Goal: Task Accomplishment & Management: Manage account settings

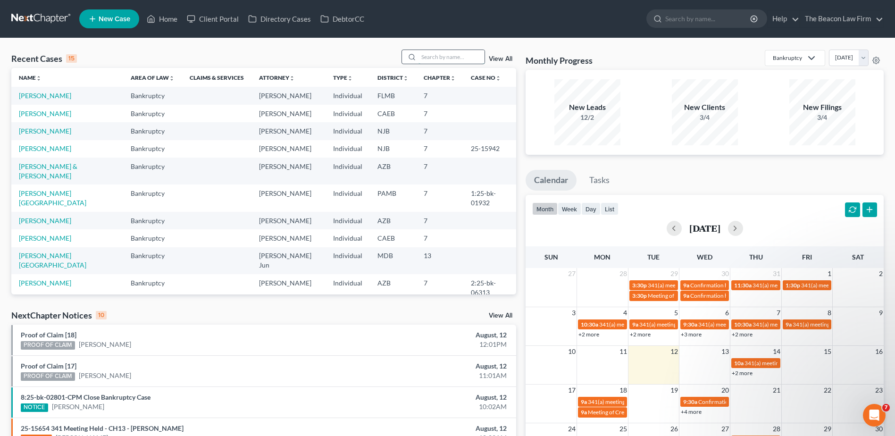
click at [458, 56] on input "search" at bounding box center [452, 57] width 66 height 14
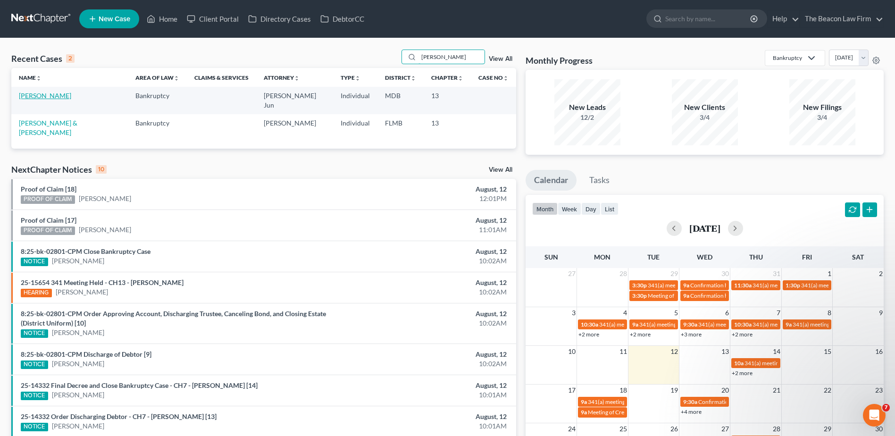
type input "[PERSON_NAME]"
click at [51, 92] on link "[PERSON_NAME]" at bounding box center [45, 96] width 52 height 8
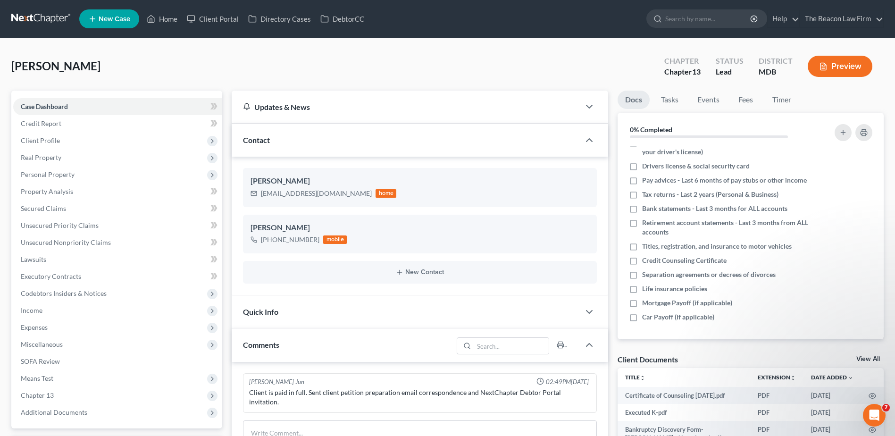
drag, startPoint x: 560, startPoint y: 73, endPoint x: 593, endPoint y: 57, distance: 36.7
click at [560, 73] on div "[PERSON_NAME] Upgraded Chapter Chapter 13 Status Lead District MDB Preview" at bounding box center [447, 70] width 873 height 41
click at [840, 19] on link "The Beacon Law Firm" at bounding box center [841, 18] width 83 height 17
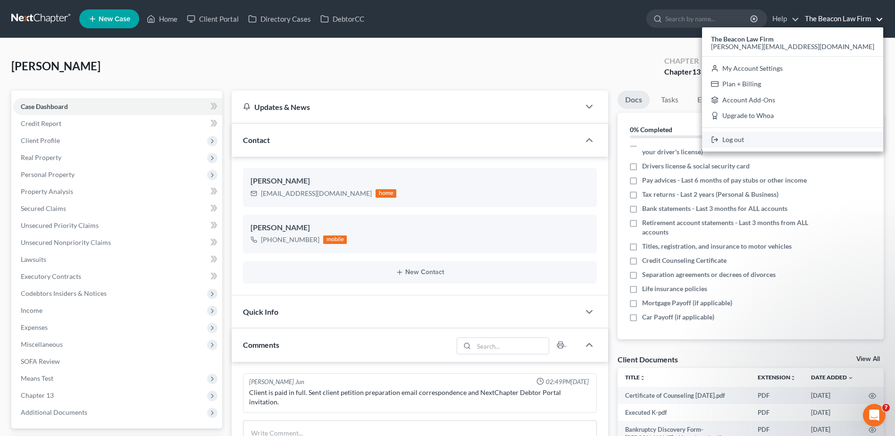
click at [832, 143] on link "Log out" at bounding box center [792, 140] width 181 height 16
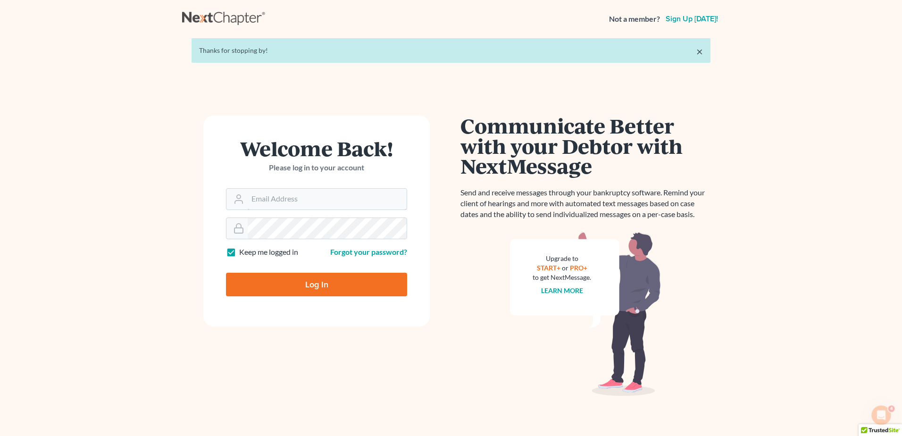
type input "[PERSON_NAME][EMAIL_ADDRESS][DOMAIN_NAME]"
click at [299, 276] on input "Log In" at bounding box center [316, 285] width 181 height 24
type input "Thinking..."
drag, startPoint x: 334, startPoint y: 194, endPoint x: 326, endPoint y: 206, distance: 13.6
click at [333, 195] on input "[PERSON_NAME][EMAIL_ADDRESS][DOMAIN_NAME]" at bounding box center [327, 199] width 159 height 21
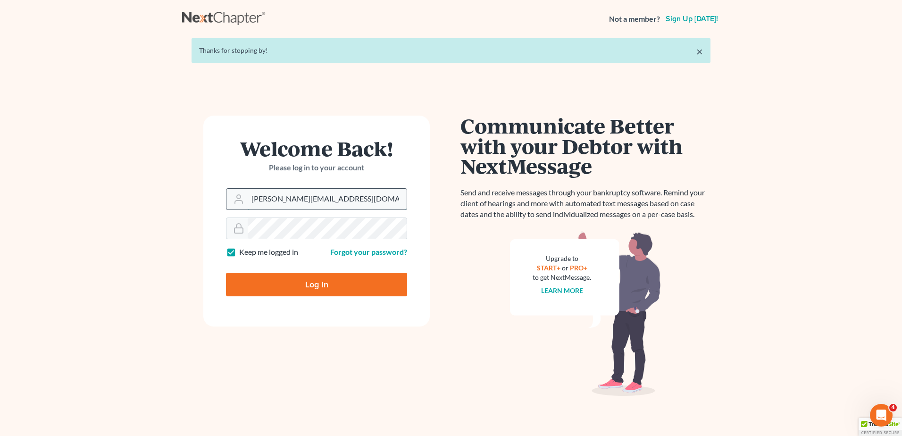
type input "tatajelaw@gmail.com"
click at [282, 278] on input "Log In" at bounding box center [316, 285] width 181 height 24
type input "Thinking..."
